Goal: Task Accomplishment & Management: Manage account settings

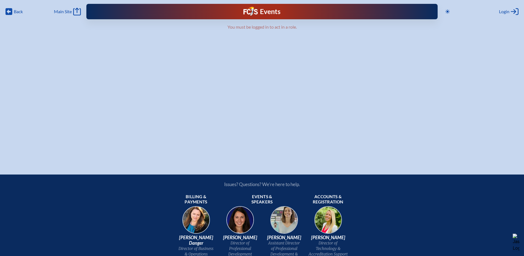
click at [503, 12] on span "Login" at bounding box center [504, 11] width 10 height 5
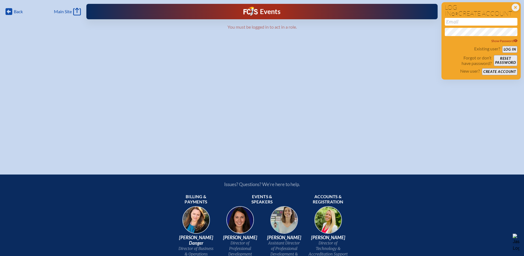
click at [452, 22] on input "email" at bounding box center [480, 22] width 73 height 8
type input "[EMAIL_ADDRESS][DOMAIN_NAME]"
click at [510, 48] on button "Log in" at bounding box center [509, 49] width 15 height 7
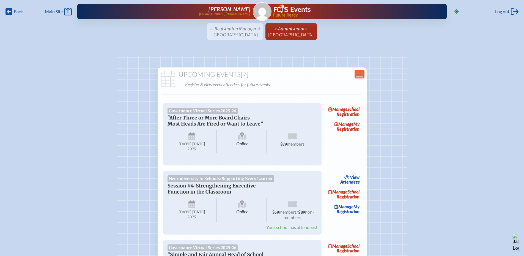
click at [203, 28] on ul "as Registration Manager at [GEOGRAPHIC_DATA] since [DATE] as Administrator at […" at bounding box center [262, 33] width 524 height 20
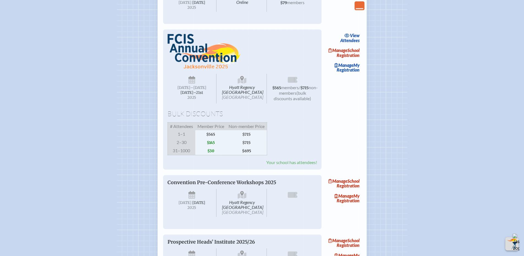
scroll to position [302, 0]
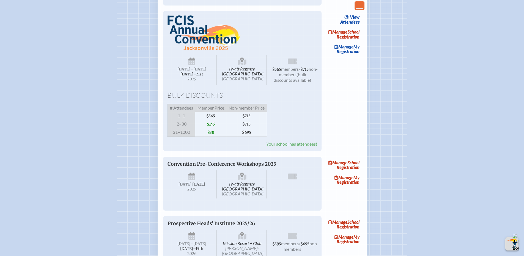
click at [353, 41] on link "Manage School Registration" at bounding box center [343, 34] width 35 height 13
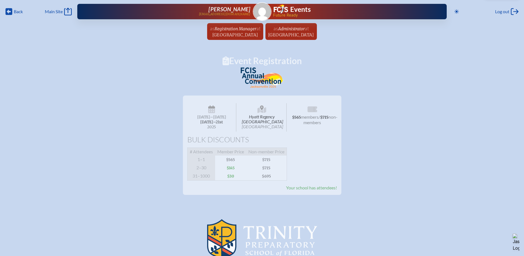
click at [222, 30] on span "Registration Manager" at bounding box center [235, 28] width 42 height 5
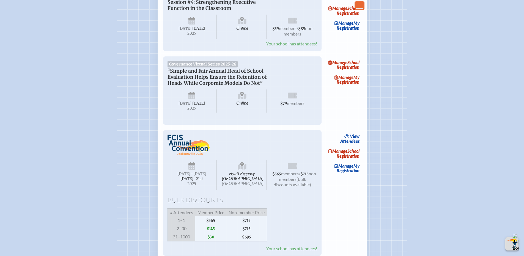
scroll to position [192, 0]
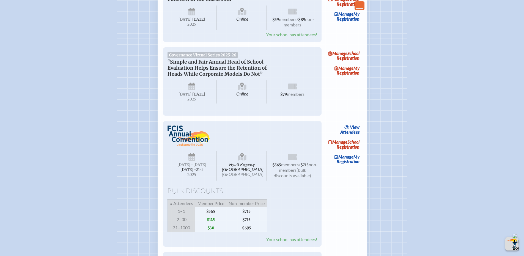
click at [355, 151] on link "Manage School Registration" at bounding box center [343, 144] width 35 height 13
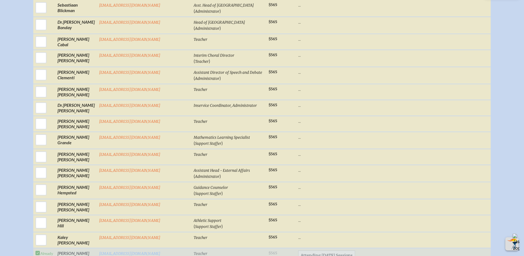
scroll to position [330, 0]
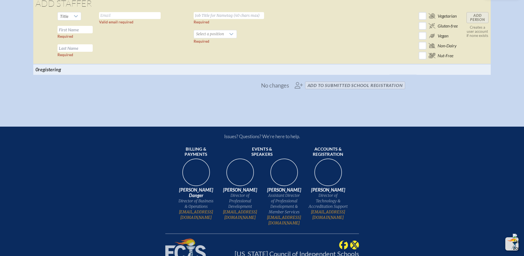
scroll to position [959, 0]
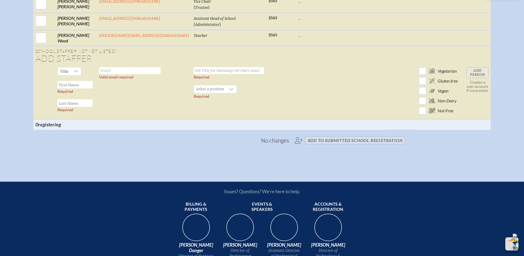
click at [325, 146] on span "No changes add to submitted School Registration" at bounding box center [262, 140] width 290 height 12
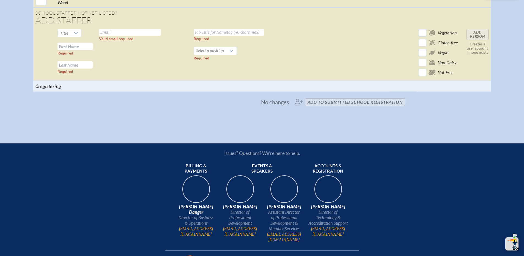
scroll to position [1014, 0]
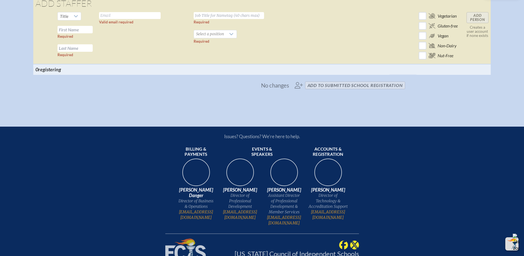
click at [381, 91] on span "No changes add to submitted School Registration" at bounding box center [262, 85] width 290 height 12
click at [298, 91] on span "No changes add to submitted School Registration" at bounding box center [262, 85] width 290 height 12
click at [283, 88] on span "No changes" at bounding box center [275, 85] width 28 height 6
click at [301, 91] on span "No changes add to submitted School Registration" at bounding box center [262, 85] width 290 height 12
click at [304, 91] on span "No changes add to submitted School Registration" at bounding box center [262, 85] width 290 height 12
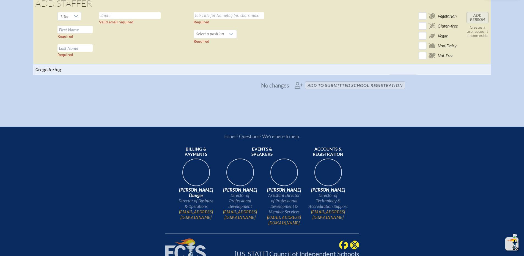
click at [238, 220] on link "[EMAIL_ADDRESS][DOMAIN_NAME]" at bounding box center [240, 214] width 40 height 11
